Goal: Check status

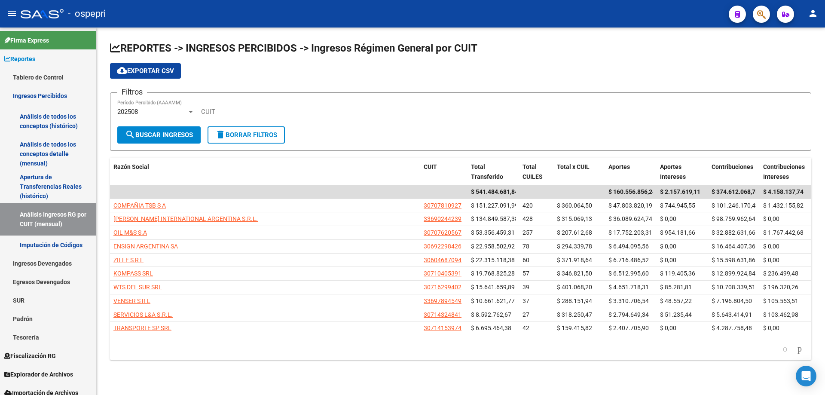
click at [225, 115] on input "CUIT" at bounding box center [249, 112] width 97 height 8
paste input "20-07579115-2"
type input "20-07579115-2"
click at [156, 134] on span "search Buscar Ingresos" at bounding box center [159, 135] width 68 height 8
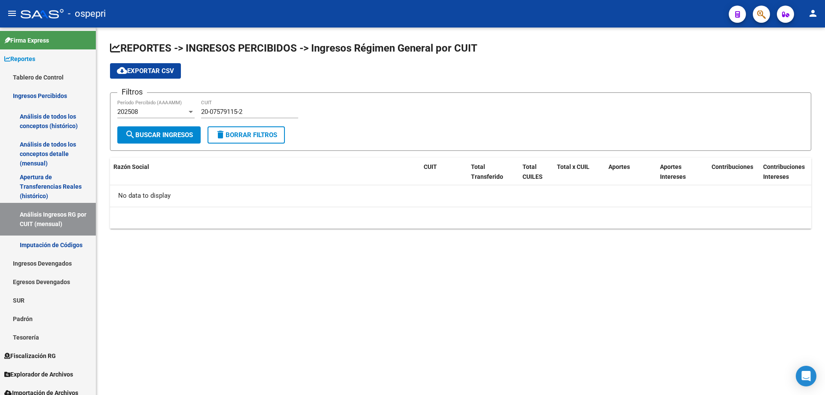
click at [140, 109] on div "202508" at bounding box center [152, 112] width 70 height 8
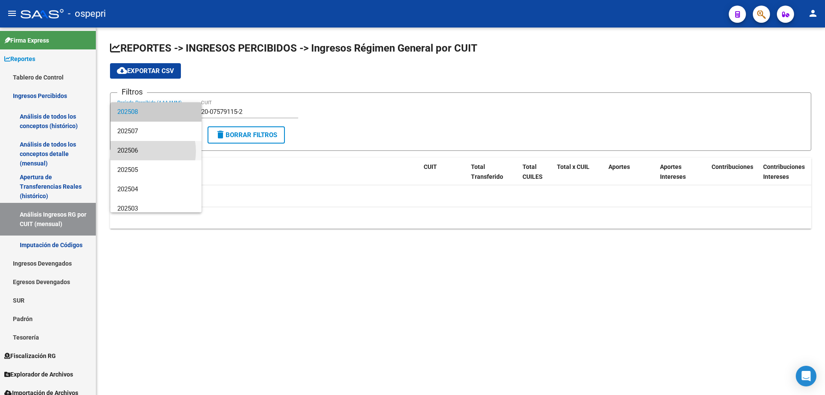
click at [137, 151] on span "202506" at bounding box center [155, 150] width 77 height 19
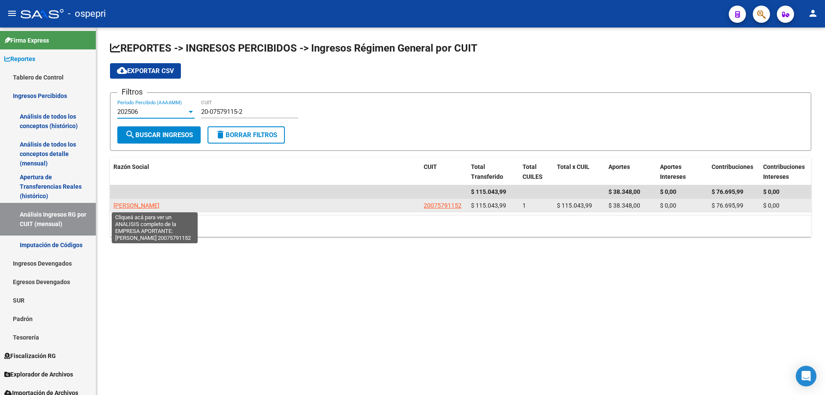
click at [158, 203] on span "[PERSON_NAME]" at bounding box center [136, 205] width 46 height 7
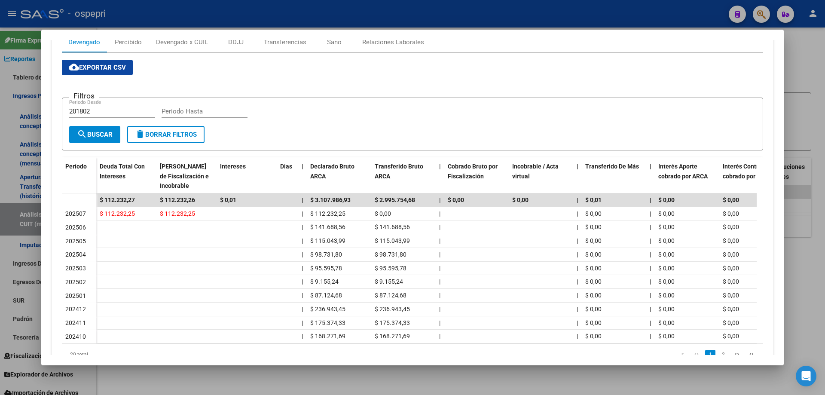
click at [810, 51] on div at bounding box center [412, 197] width 825 height 395
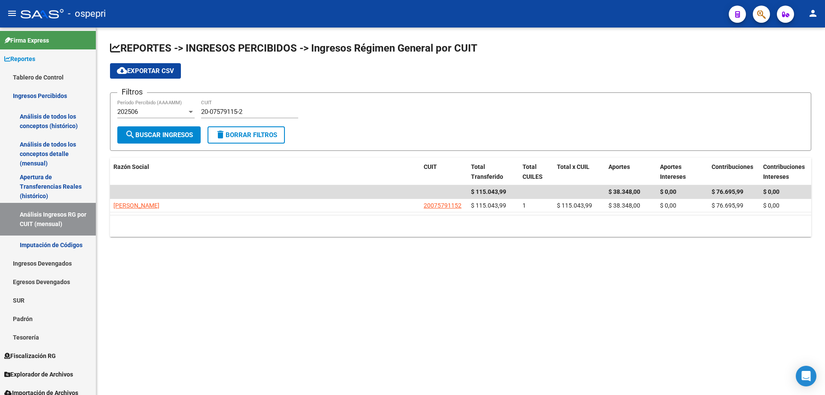
click at [465, 313] on mat-sidenav-content "REPORTES -> INGRESOS PERCIBIDOS -> Ingresos Régimen General por CUIT cloud_down…" at bounding box center [460, 210] width 728 height 367
